Goal: Task Accomplishment & Management: Use online tool/utility

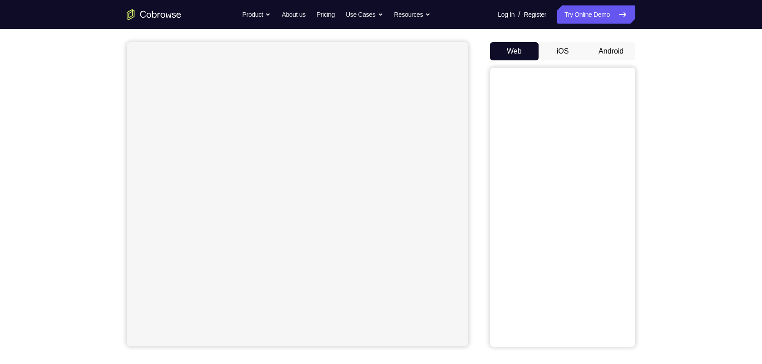
scroll to position [75, 0]
click at [605, 54] on button "Android" at bounding box center [611, 52] width 49 height 18
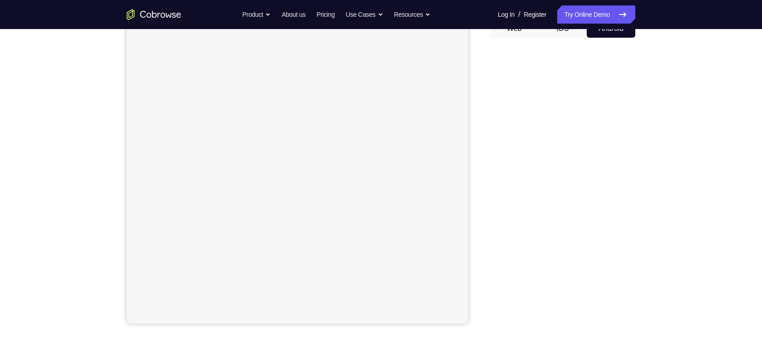
scroll to position [105, 0]
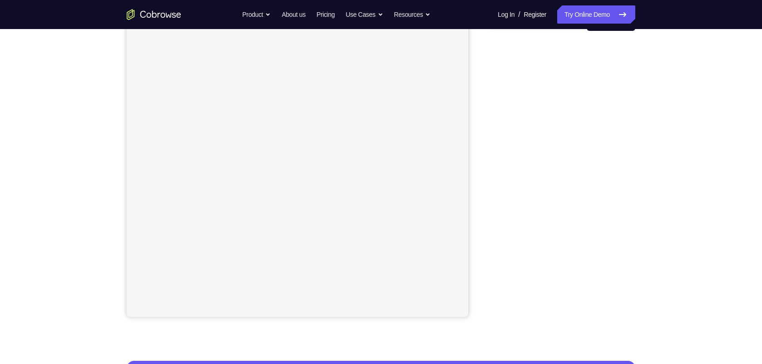
click at [684, 192] on div "Your Support Agent Your Customer Web iOS Android Next Steps We’d be happy to gi…" at bounding box center [381, 223] width 762 height 599
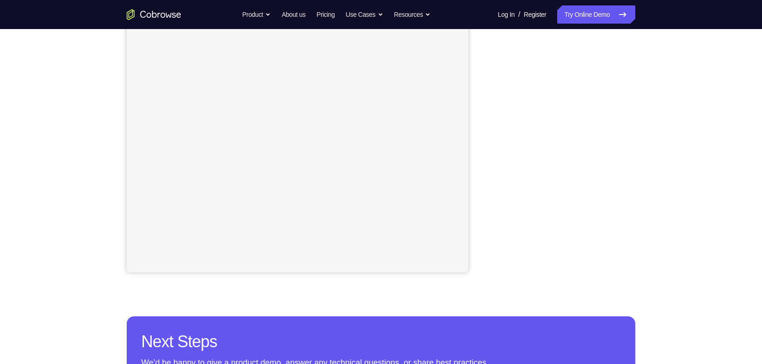
scroll to position [79, 0]
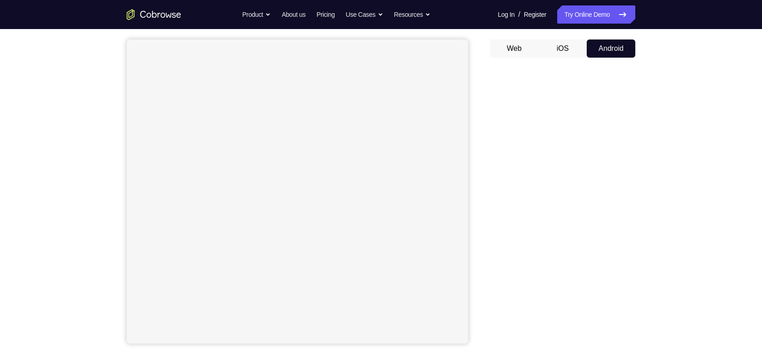
drag, startPoint x: 664, startPoint y: 292, endPoint x: 687, endPoint y: 235, distance: 61.4
click at [687, 235] on div "Your Support Agent Your Customer Web iOS Android Next Steps We’d be happy to gi…" at bounding box center [381, 249] width 762 height 599
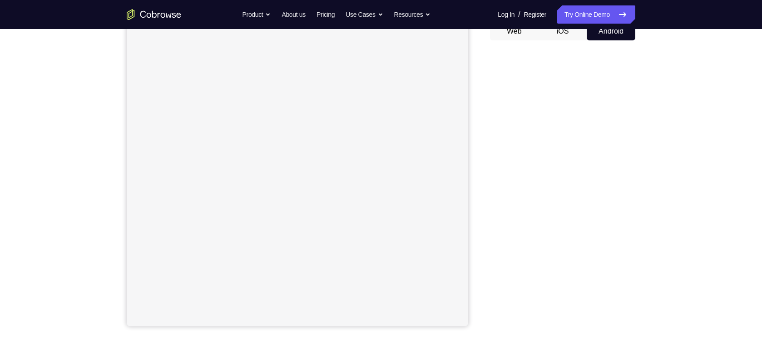
scroll to position [89, 0]
drag, startPoint x: 605, startPoint y: 196, endPoint x: 491, endPoint y: 193, distance: 114.9
click at [491, 193] on div at bounding box center [562, 194] width 145 height 279
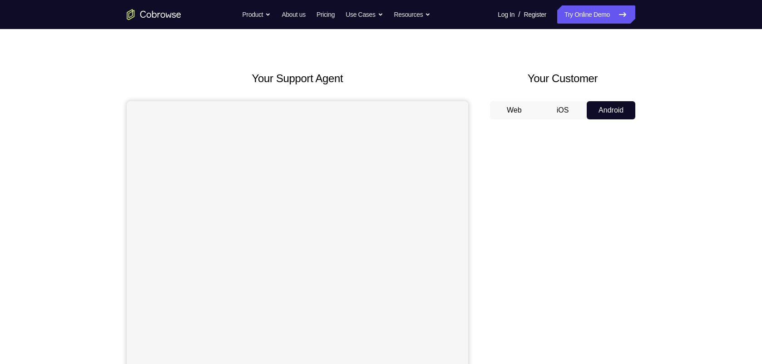
scroll to position [0, 0]
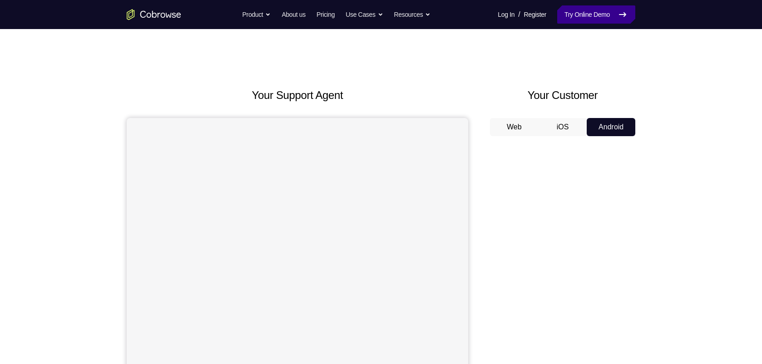
click at [591, 9] on link "Try Online Demo" at bounding box center [596, 14] width 78 height 18
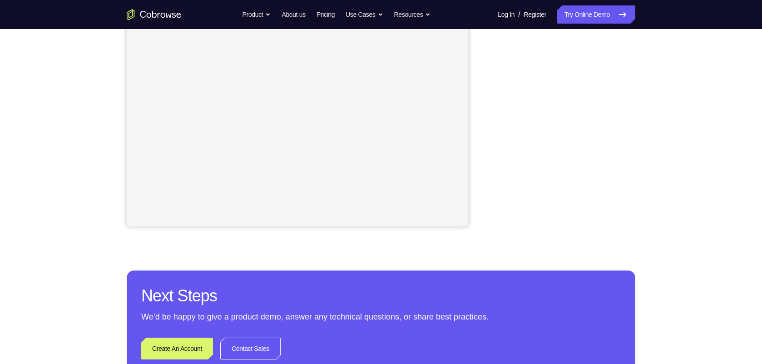
scroll to position [196, 0]
